Goal: Information Seeking & Learning: Understand process/instructions

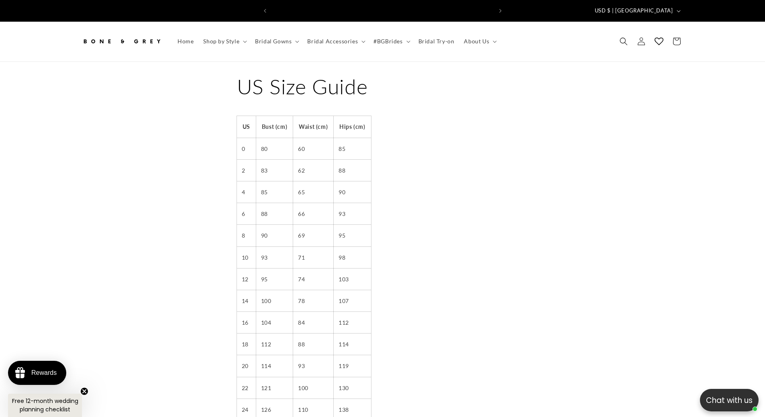
scroll to position [0, 442]
